Goal: Information Seeking & Learning: Learn about a topic

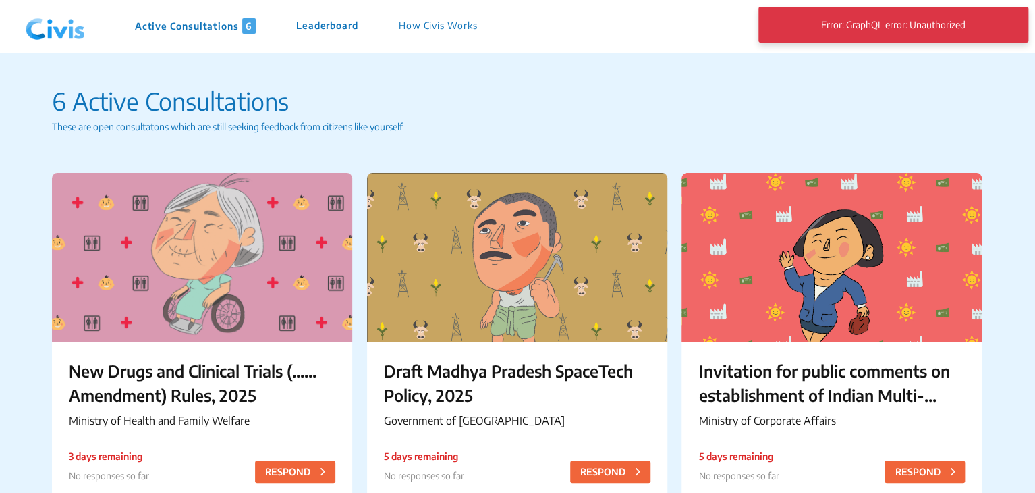
click at [213, 24] on p "Active Consultations 6" at bounding box center [195, 26] width 121 height 16
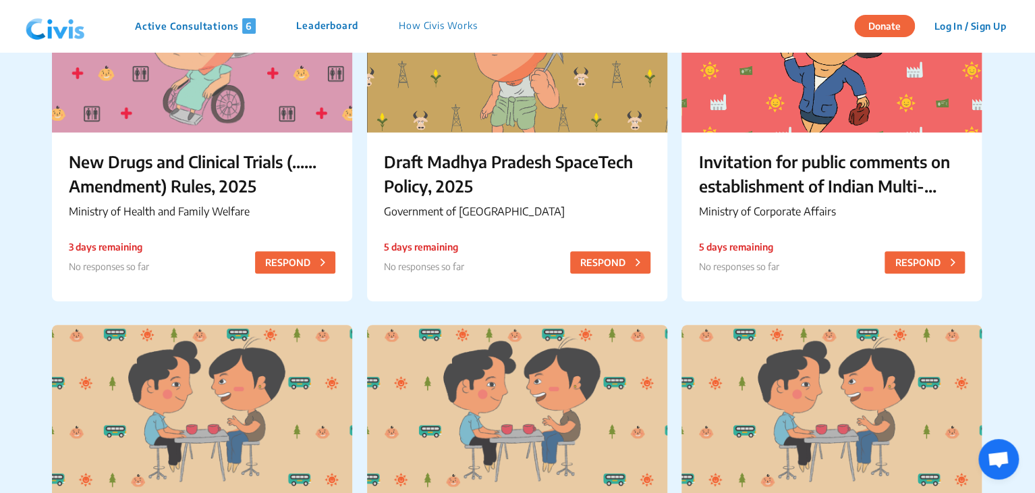
scroll to position [410, 0]
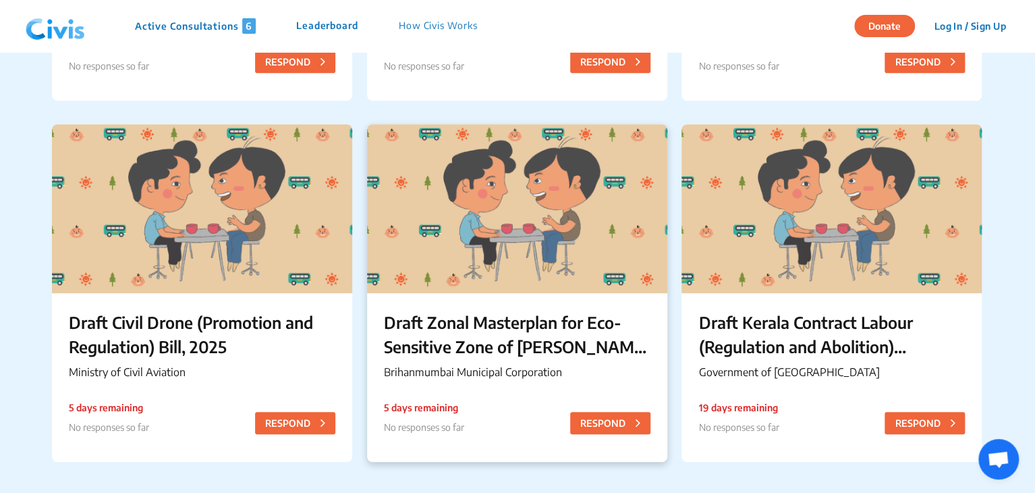
click at [483, 339] on p "Draft Zonal Masterplan for Eco- Sensitive Zone of Sanjay Gandhi National Park" at bounding box center [517, 334] width 267 height 49
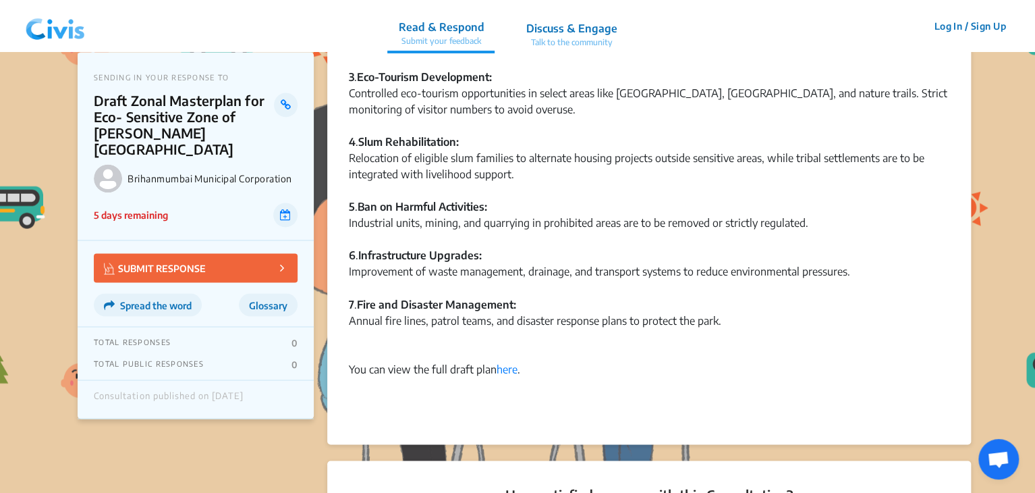
scroll to position [1004, 0]
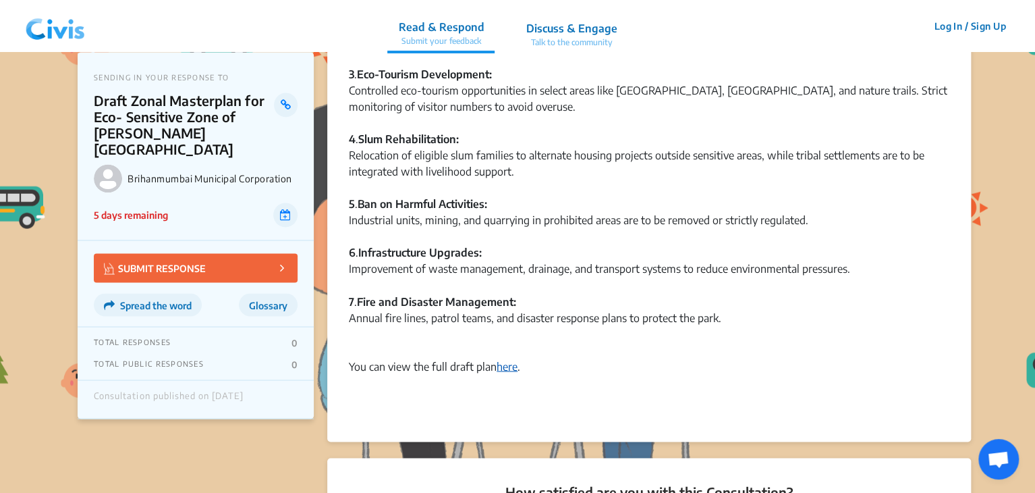
click at [498, 364] on link "here" at bounding box center [507, 365] width 21 height 13
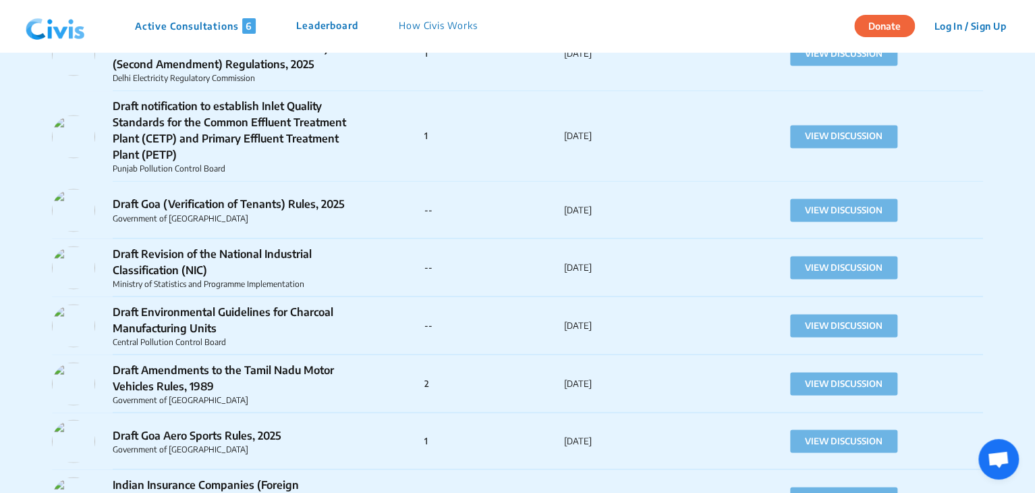
scroll to position [1084, 0]
